Goal: Transaction & Acquisition: Purchase product/service

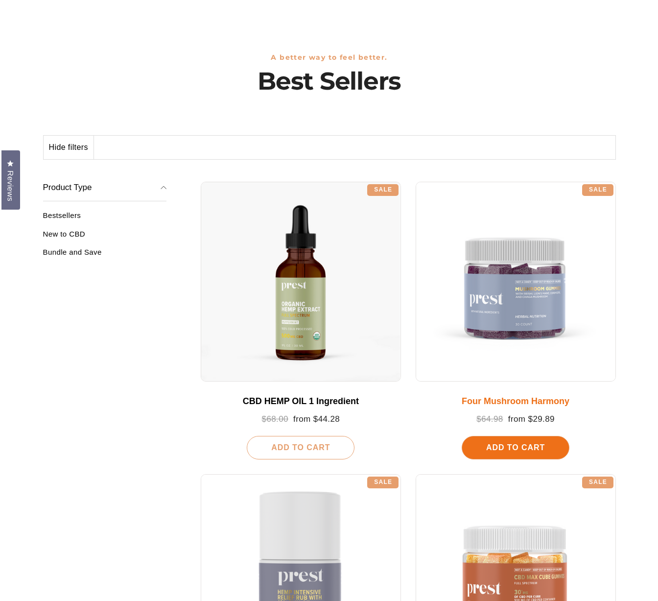
scroll to position [55, 0]
click at [555, 447] on div "Add To Cart" at bounding box center [514, 447] width 108 height 23
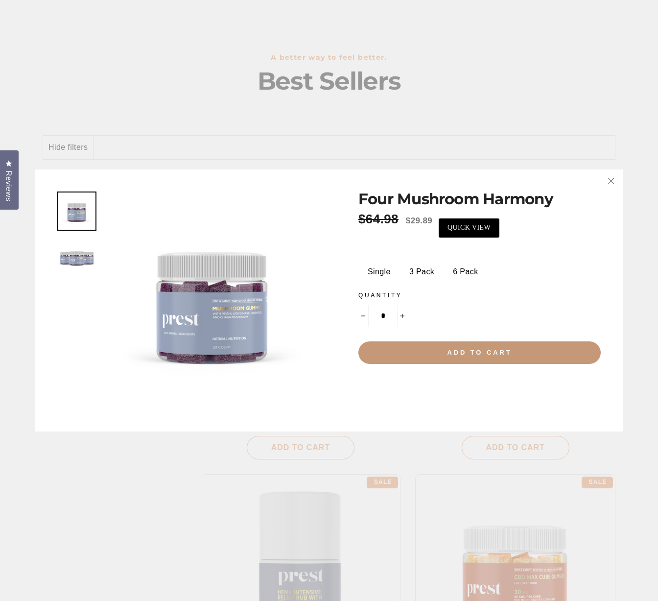
scroll to position [0, 0]
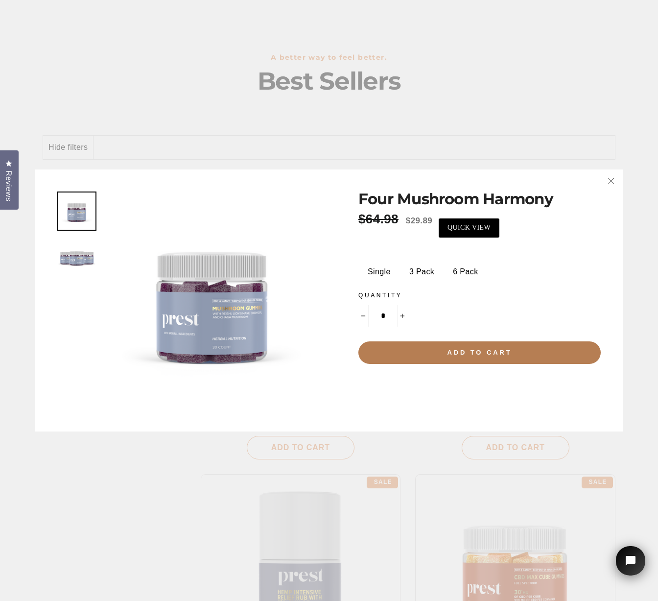
click at [452, 276] on label "6 Pack" at bounding box center [465, 272] width 40 height 20
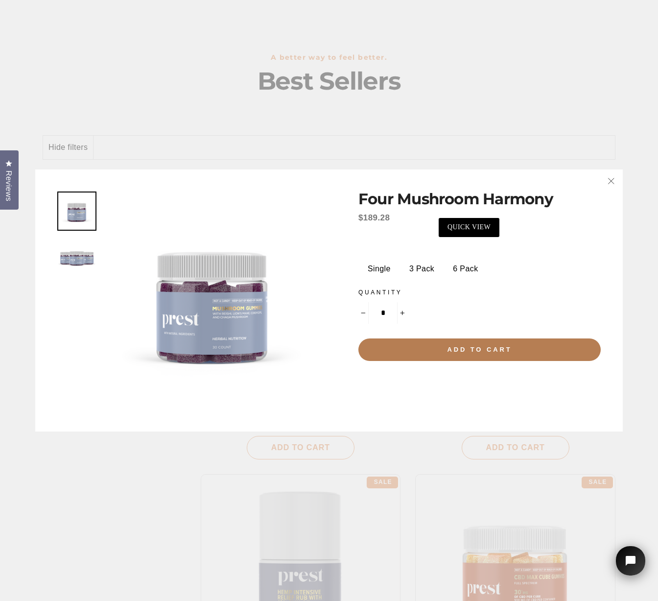
click at [420, 276] on label "3 Pack" at bounding box center [422, 269] width 40 height 20
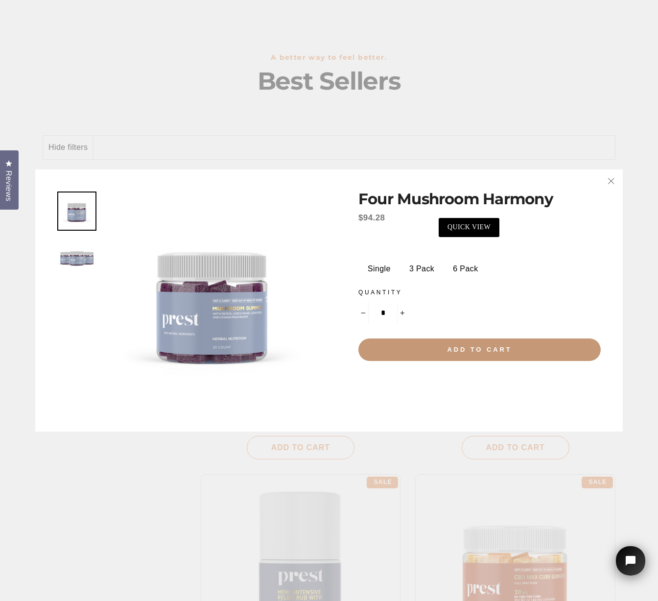
click at [450, 352] on button "Add to cart" at bounding box center [479, 349] width 242 height 23
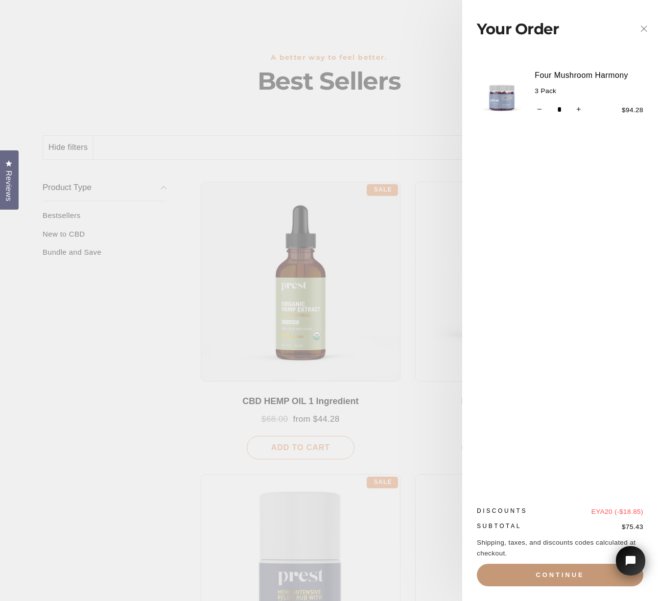
click at [544, 575] on button "Continue" at bounding box center [560, 574] width 166 height 23
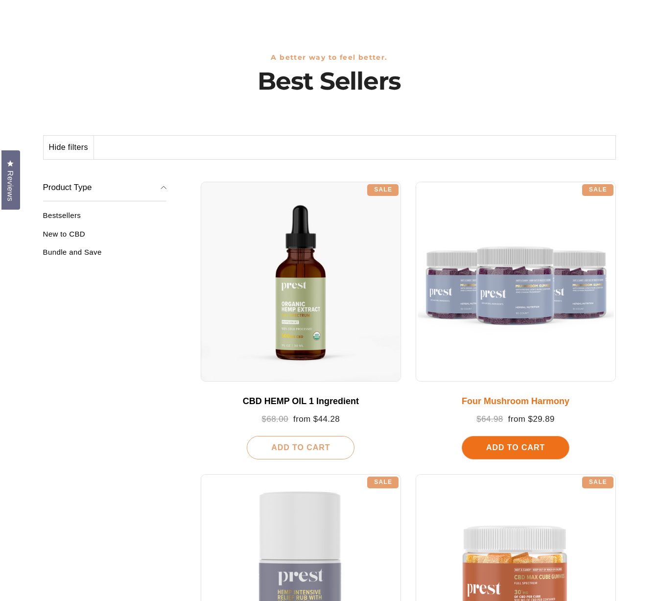
scroll to position [55, 0]
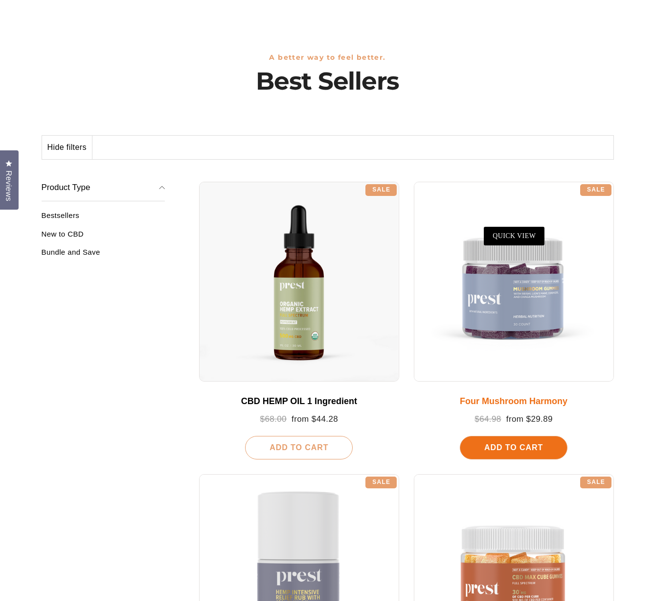
click at [536, 449] on span "Add To Cart" at bounding box center [514, 447] width 59 height 8
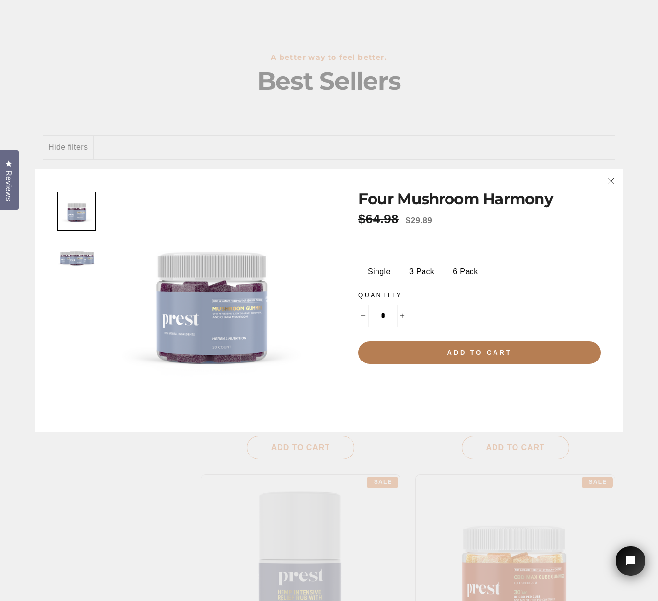
scroll to position [0, 0]
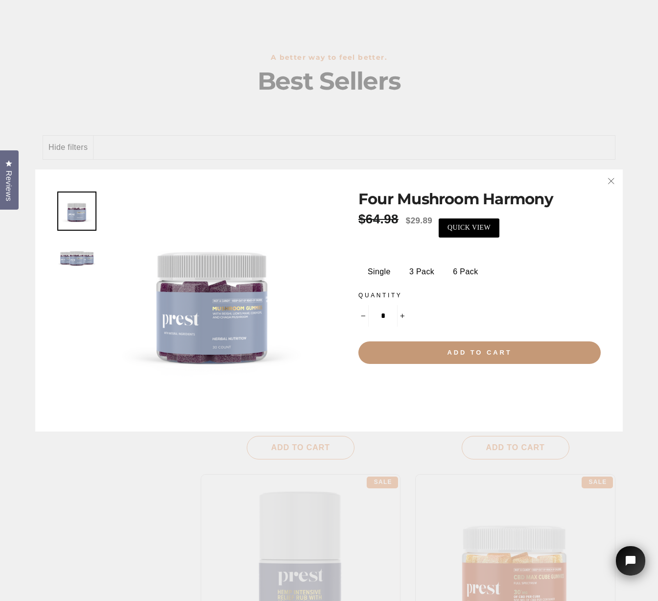
click at [494, 357] on button "Add to cart" at bounding box center [479, 352] width 242 height 23
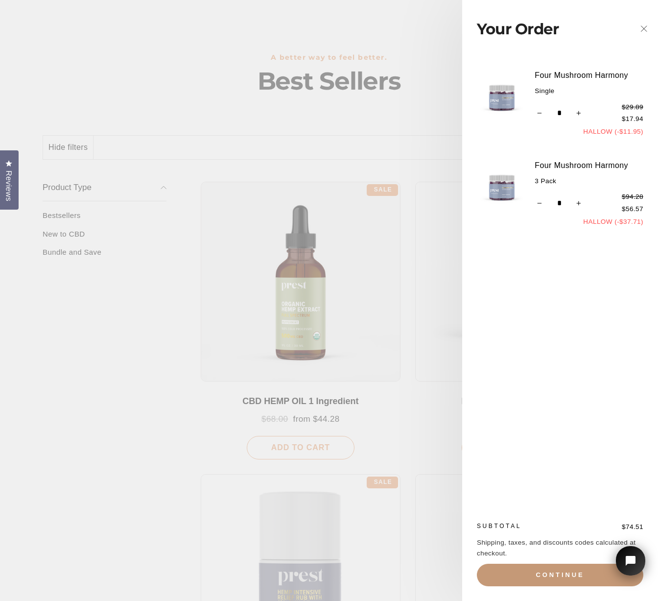
click at [544, 570] on button "Continue" at bounding box center [560, 574] width 166 height 23
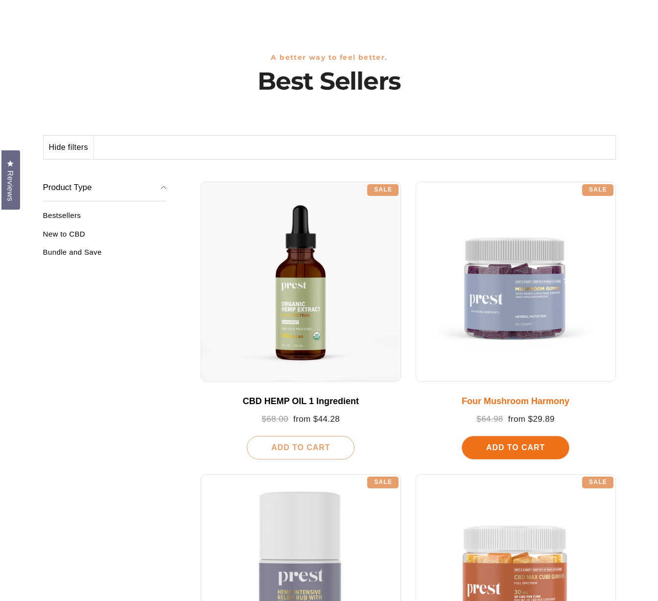
scroll to position [55, 0]
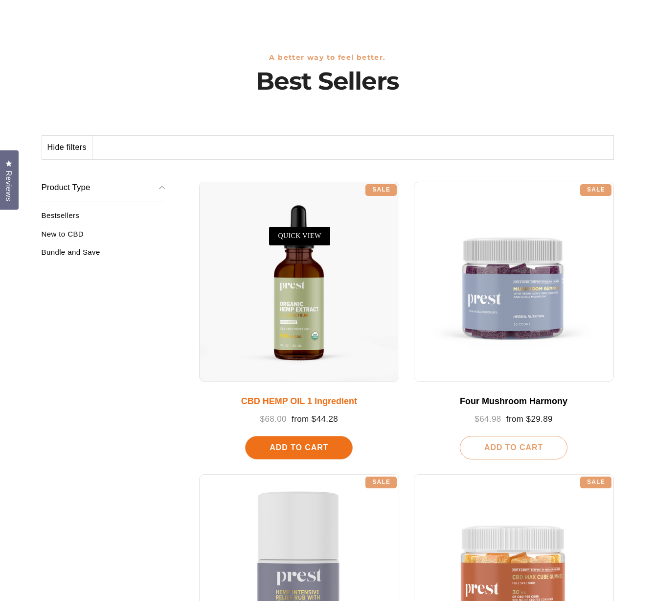
click at [323, 445] on span "Add To Cart" at bounding box center [299, 447] width 59 height 8
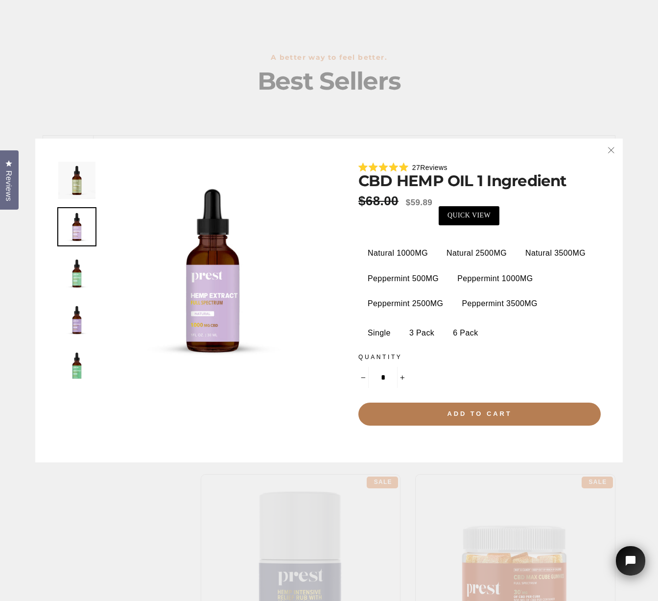
scroll to position [0, 0]
click at [458, 261] on label "Natural 2500MG" at bounding box center [476, 253] width 75 height 20
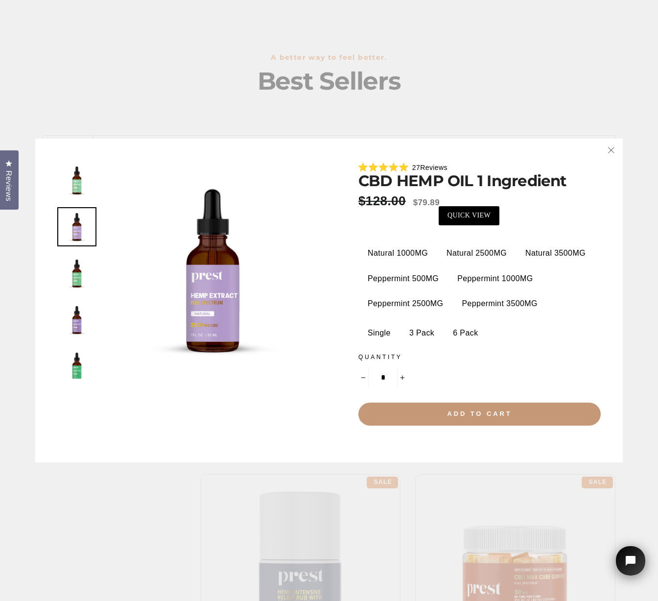
click at [500, 417] on button "Add to cart" at bounding box center [479, 413] width 242 height 23
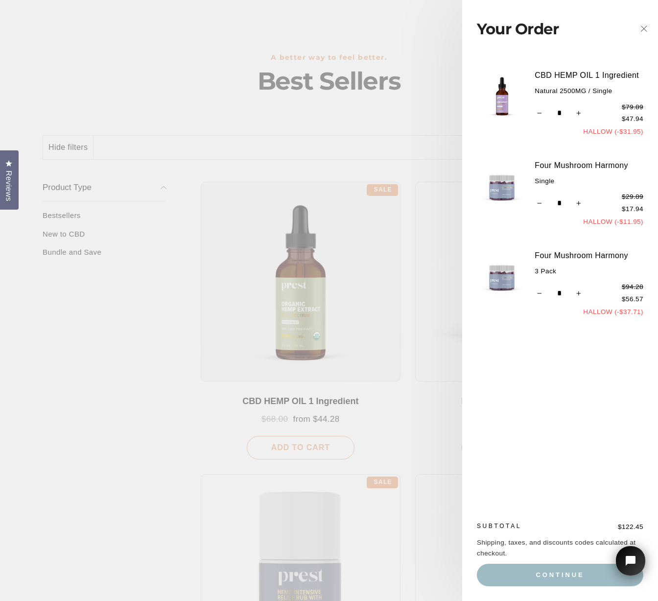
click at [570, 73] on link "CBD HEMP OIL 1 Ingredient" at bounding box center [589, 75] width 109 height 13
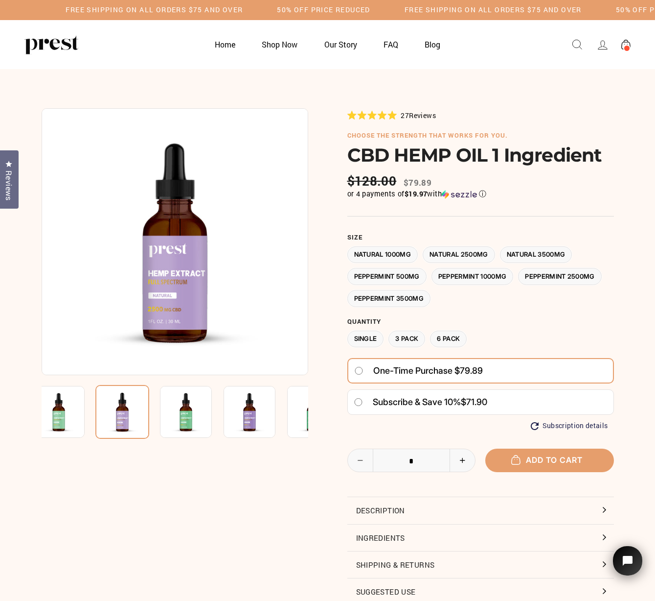
click at [208, 415] on img at bounding box center [186, 412] width 52 height 52
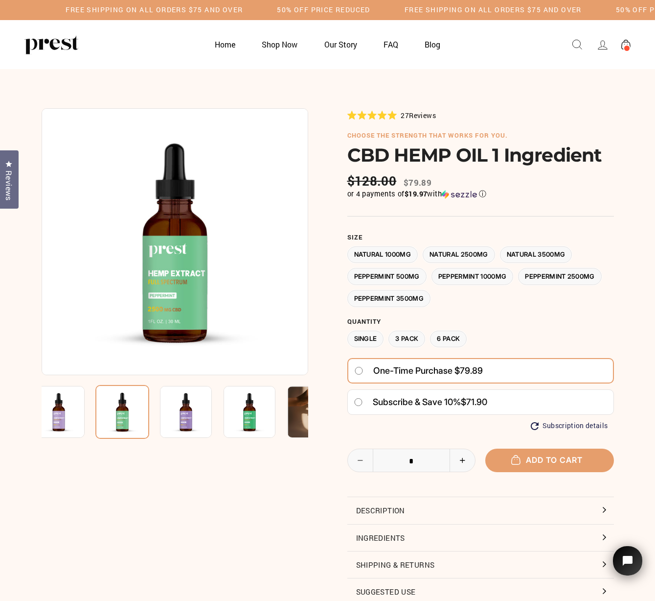
click at [263, 415] on img at bounding box center [250, 412] width 52 height 52
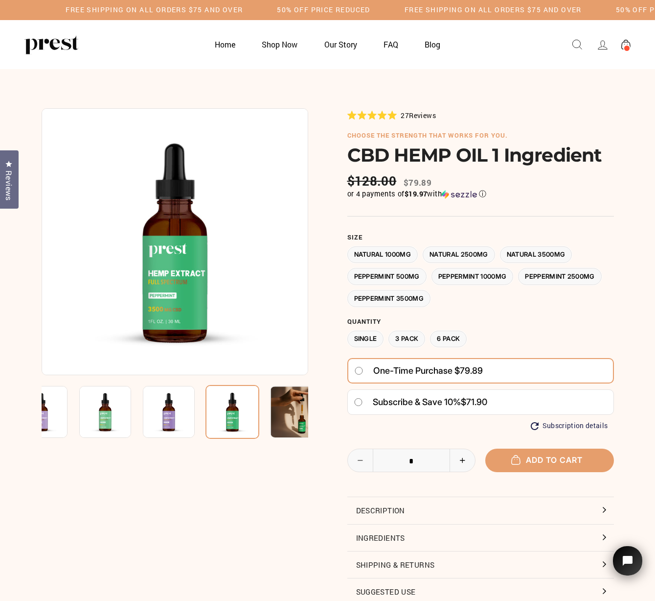
click at [218, 273] on img at bounding box center [175, 241] width 267 height 267
click at [629, 50] on span at bounding box center [627, 48] width 7 height 7
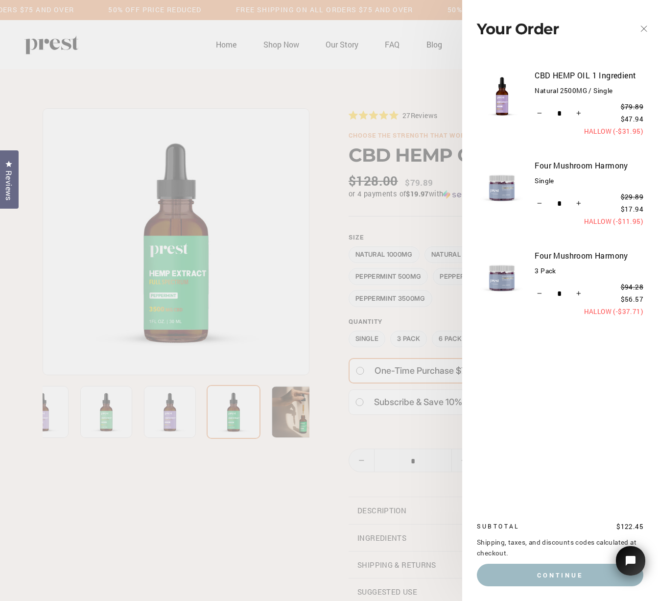
click at [172, 425] on main "27" at bounding box center [329, 356] width 658 height 575
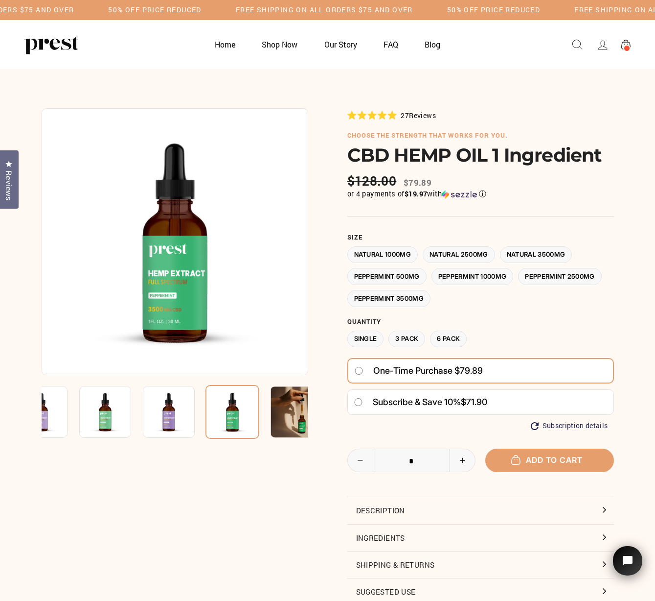
click at [172, 425] on img at bounding box center [169, 412] width 52 height 52
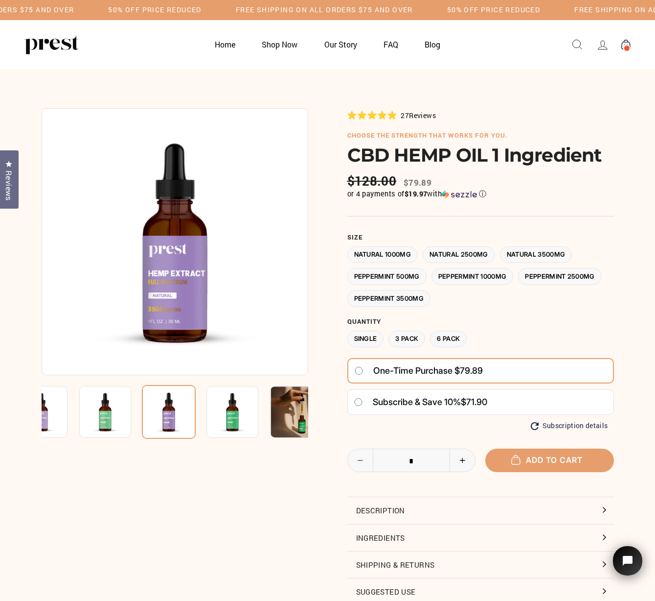
click at [412, 255] on label "Natural 1000MG" at bounding box center [383, 254] width 71 height 17
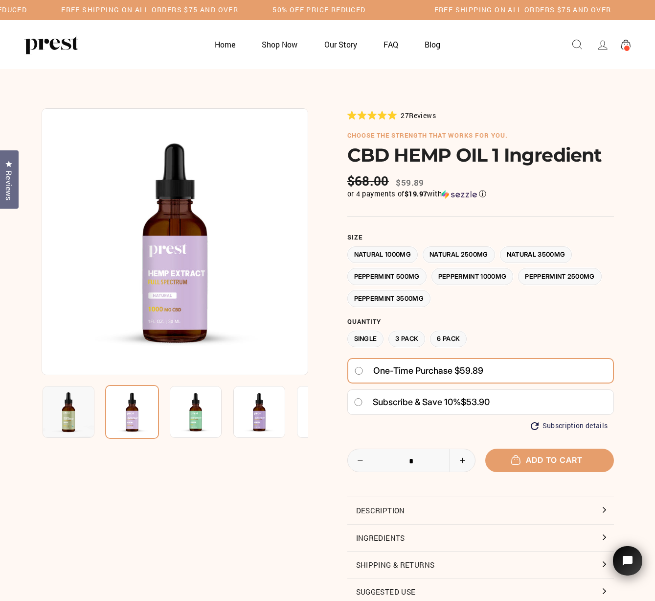
drag, startPoint x: 606, startPoint y: 159, endPoint x: 353, endPoint y: 160, distance: 252.6
click at [353, 160] on h1 "CBD HEMP OIL 1 Ingredient" at bounding box center [481, 155] width 267 height 22
copy h1 "CBD HEMP OIL 1 Ingredient"
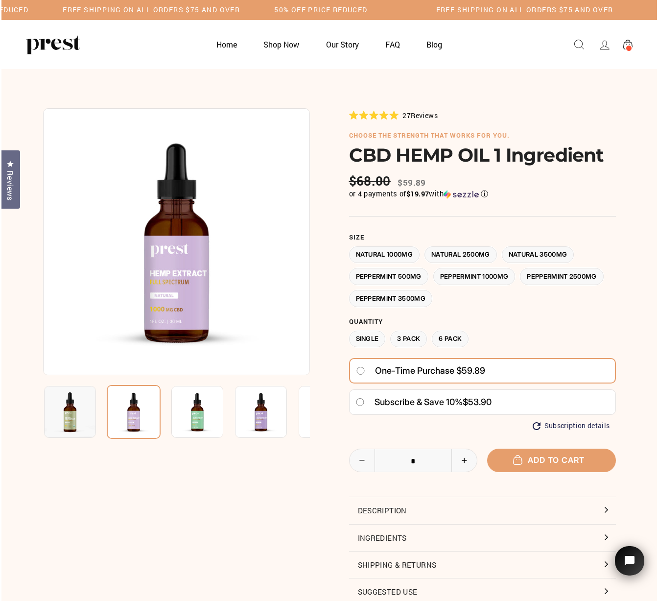
scroll to position [3, 0]
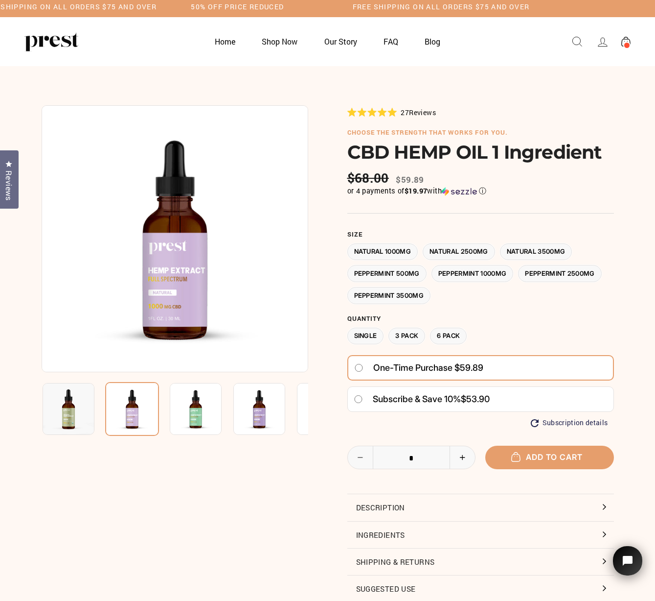
click at [626, 40] on icon at bounding box center [626, 42] width 9 height 10
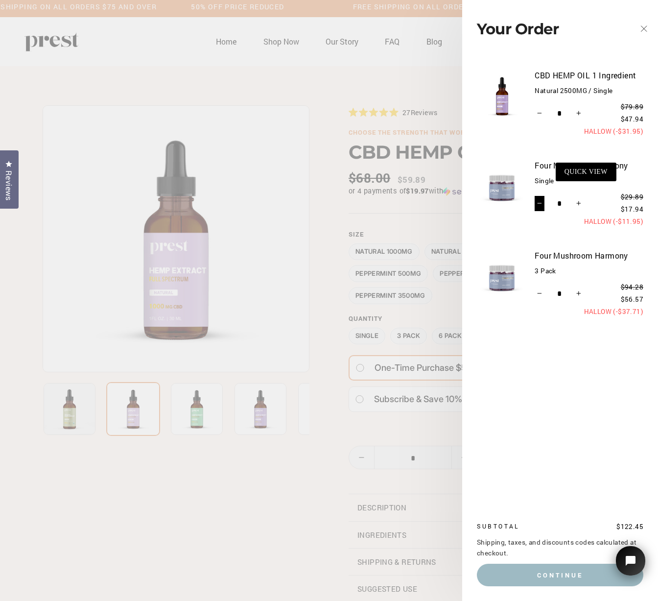
click at [536, 201] on button "−" at bounding box center [540, 204] width 10 height 16
type input "*"
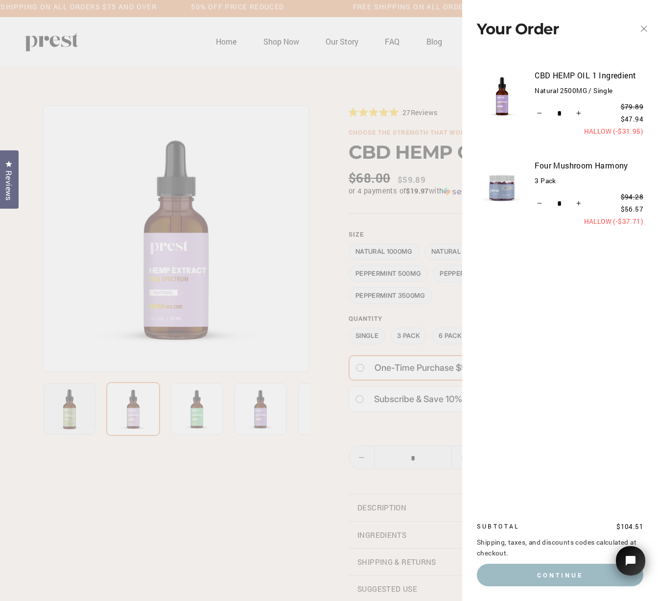
click at [535, 294] on div "CBD HEMP OIL 1 Ingredient Natural 2500MG / Single Quantity * − + $79.89 $47.94 …" at bounding box center [560, 284] width 196 height 452
click at [539, 205] on icon "Reduce item quantity by one" at bounding box center [539, 203] width 5 height 5
type input "*"
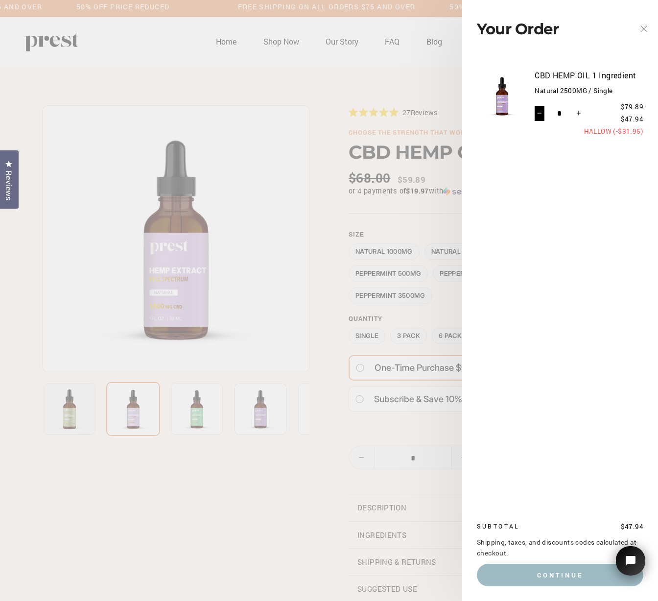
click at [540, 112] on icon "Reduce item quantity by one" at bounding box center [539, 113] width 5 height 5
type input "*"
